Goal: Transaction & Acquisition: Download file/media

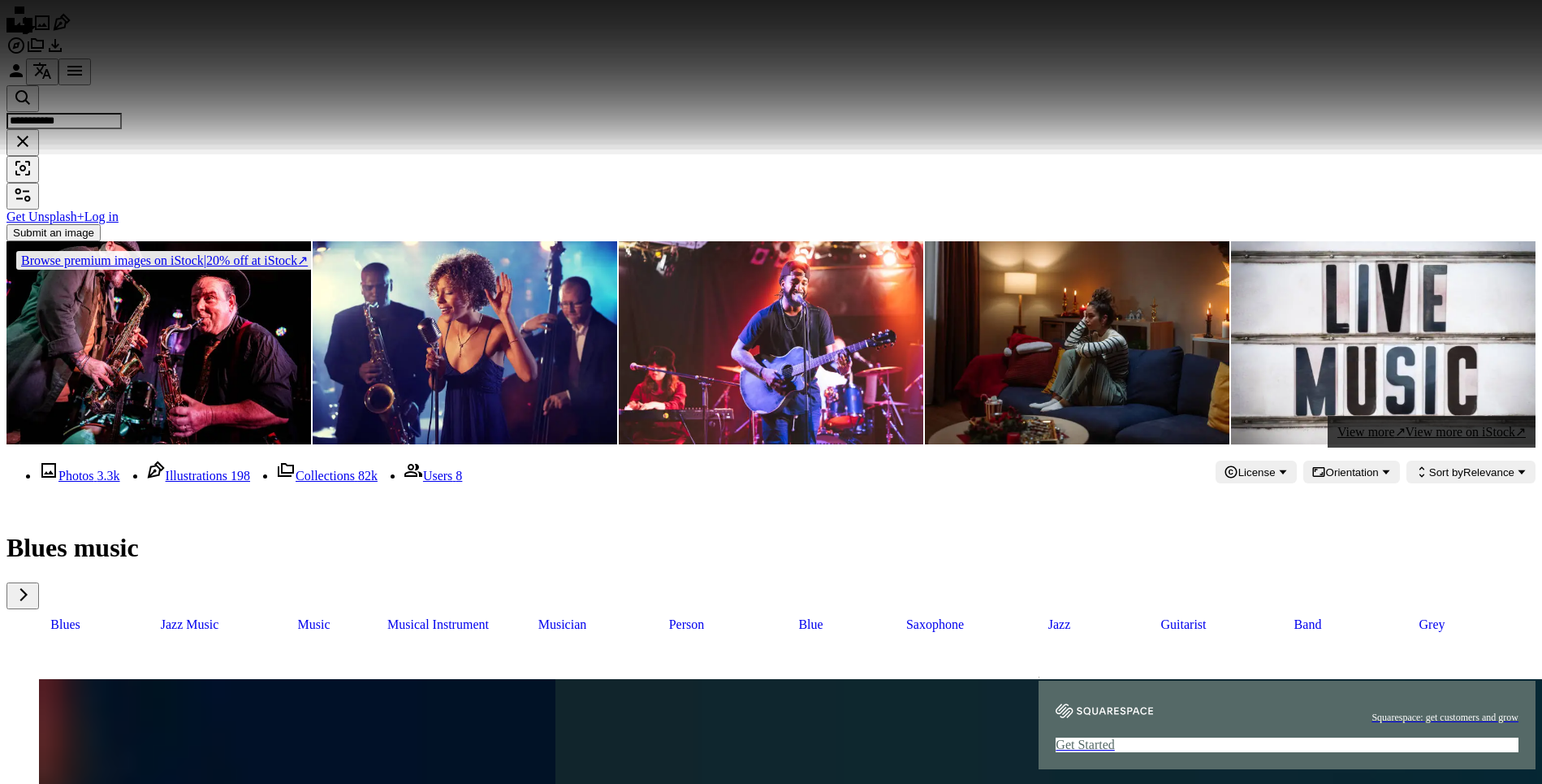
scroll to position [3493, 0]
